Goal: Find specific page/section: Find specific page/section

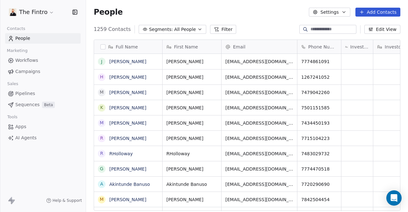
scroll to position [182, 317]
click at [217, 29] on button "Filter" at bounding box center [223, 29] width 26 height 9
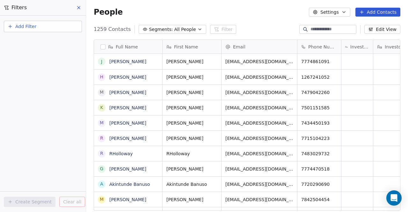
click at [57, 29] on button "Add Filter" at bounding box center [43, 26] width 78 height 11
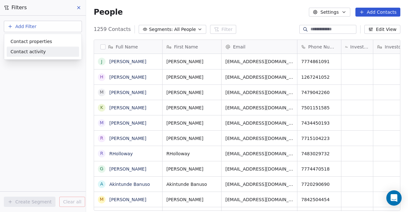
click at [38, 51] on span "Contact activity" at bounding box center [28, 51] width 35 height 7
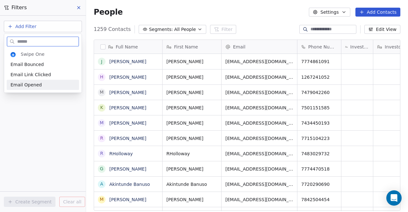
click at [28, 85] on span "Email Opened" at bounding box center [26, 85] width 31 height 6
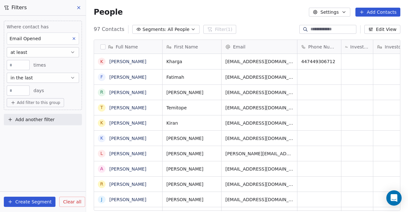
click at [44, 39] on div "Email Opened" at bounding box center [43, 39] width 72 height 12
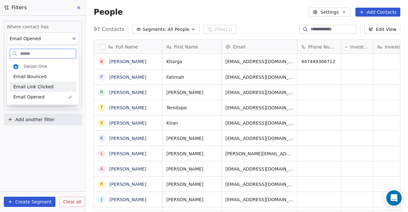
click at [30, 86] on span "Email Link Clicked" at bounding box center [33, 87] width 41 height 6
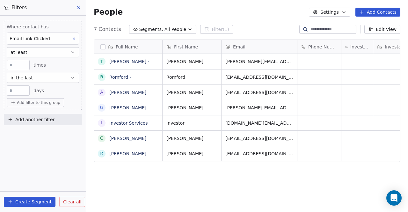
click at [66, 77] on button "in the last" at bounding box center [43, 78] width 72 height 10
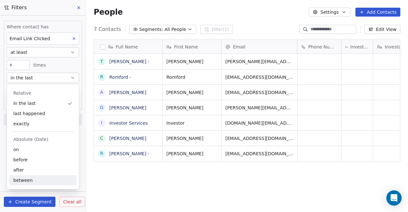
click at [27, 180] on div "between" at bounding box center [43, 180] width 67 height 10
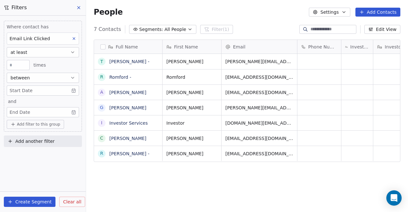
click at [38, 94] on body "The Fintro Contacts People Marketing Workflows Campaigns Sales Pipelines Sequen…" at bounding box center [204, 106] width 408 height 212
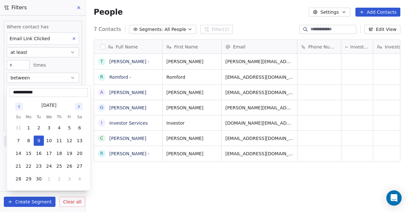
click at [21, 106] on icon "Go to previous month" at bounding box center [19, 106] width 5 height 5
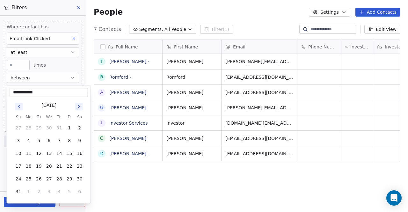
click at [20, 106] on icon "Go to previous month" at bounding box center [19, 106] width 5 height 5
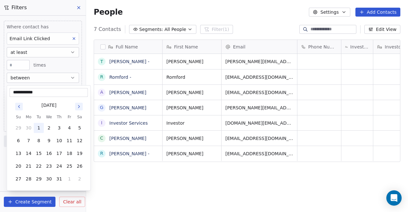
click at [39, 127] on button "1" at bounding box center [39, 128] width 10 height 10
type input "**********"
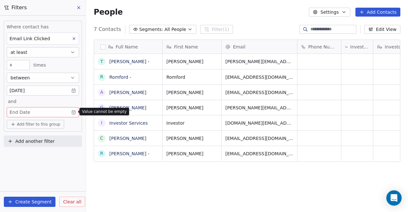
click at [54, 111] on body "The Fintro Contacts People Marketing Workflows Campaigns Sales Pipelines Sequen…" at bounding box center [204, 106] width 408 height 212
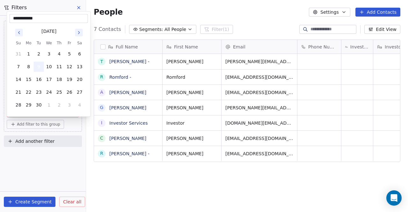
click at [40, 67] on button "9" at bounding box center [39, 67] width 10 height 10
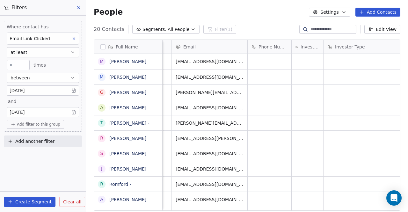
scroll to position [0, 0]
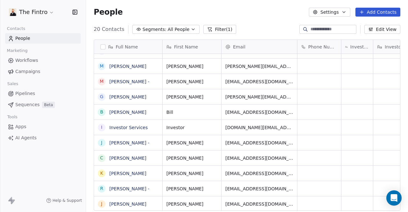
drag, startPoint x: 132, startPoint y: 156, endPoint x: 54, endPoint y: 173, distance: 79.7
click at [54, 173] on div "The Fintro Contacts People Marketing Workflows Campaigns Sales Pipelines Sequen…" at bounding box center [43, 106] width 86 height 212
